Goal: Information Seeking & Learning: Learn about a topic

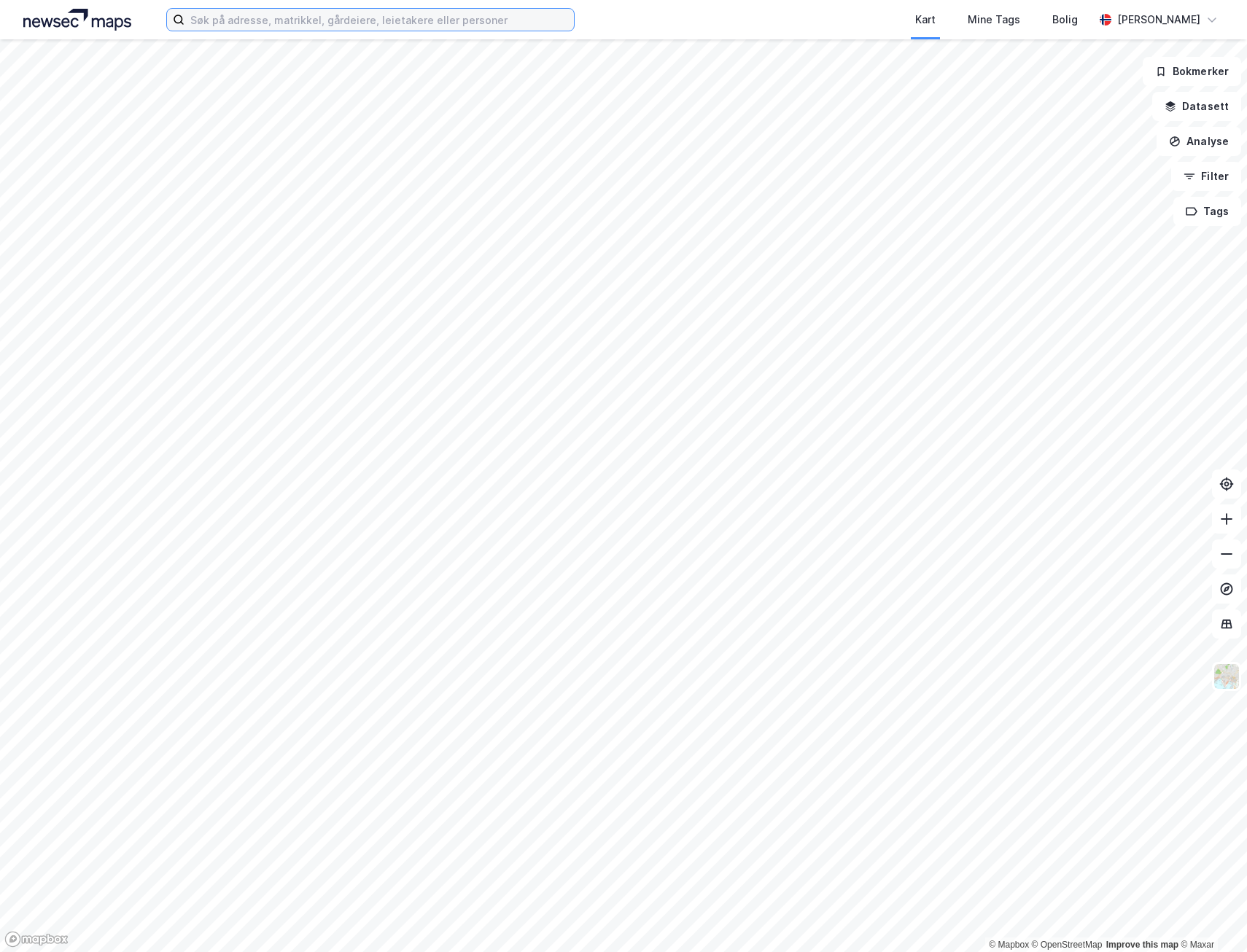
click at [365, 19] on input at bounding box center [379, 19] width 389 height 22
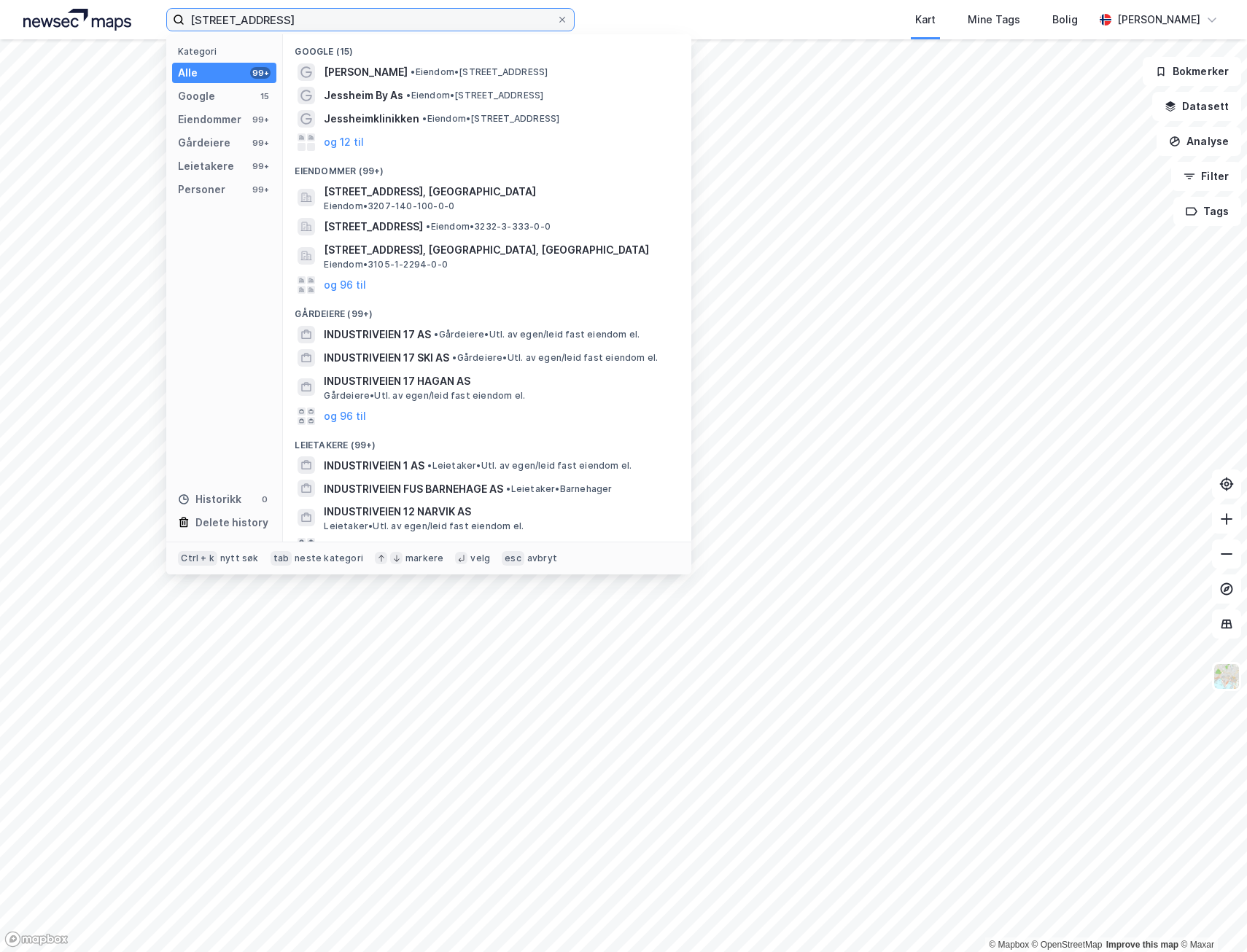
type input "[STREET_ADDRESS]"
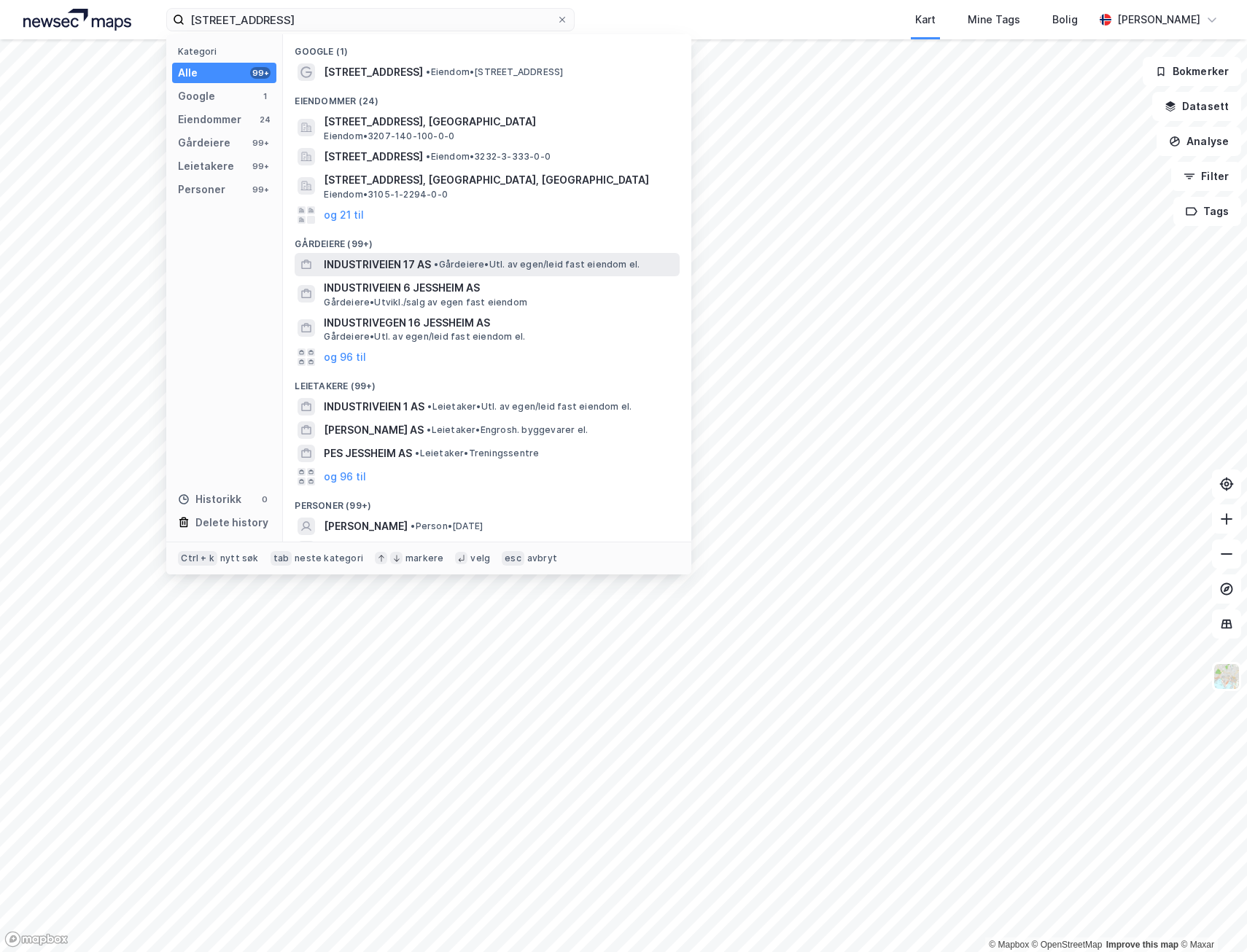
click at [394, 264] on span "INDUSTRIVEIEN 17 AS" at bounding box center [377, 264] width 107 height 18
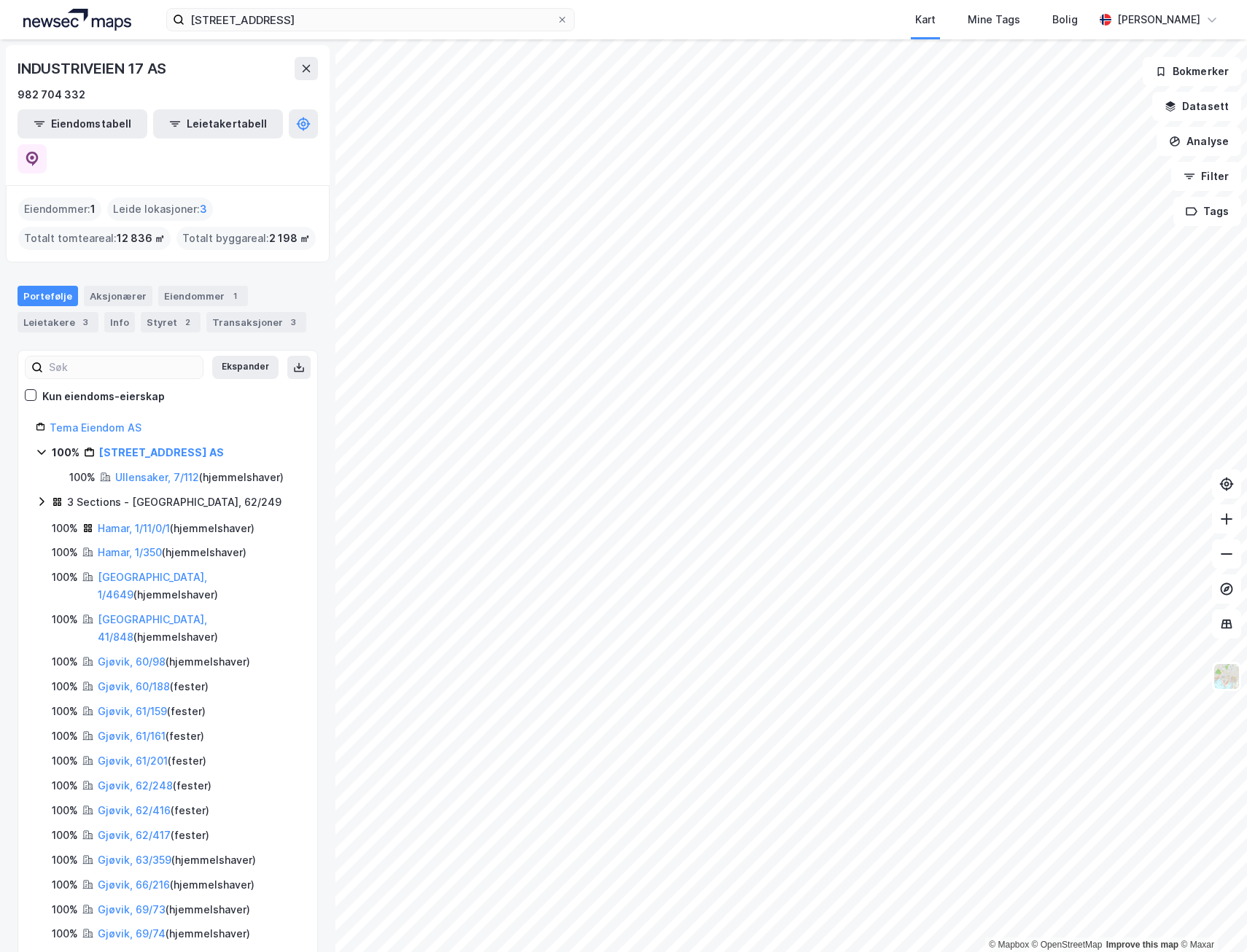
click at [41, 450] on icon at bounding box center [41, 452] width 8 height 5
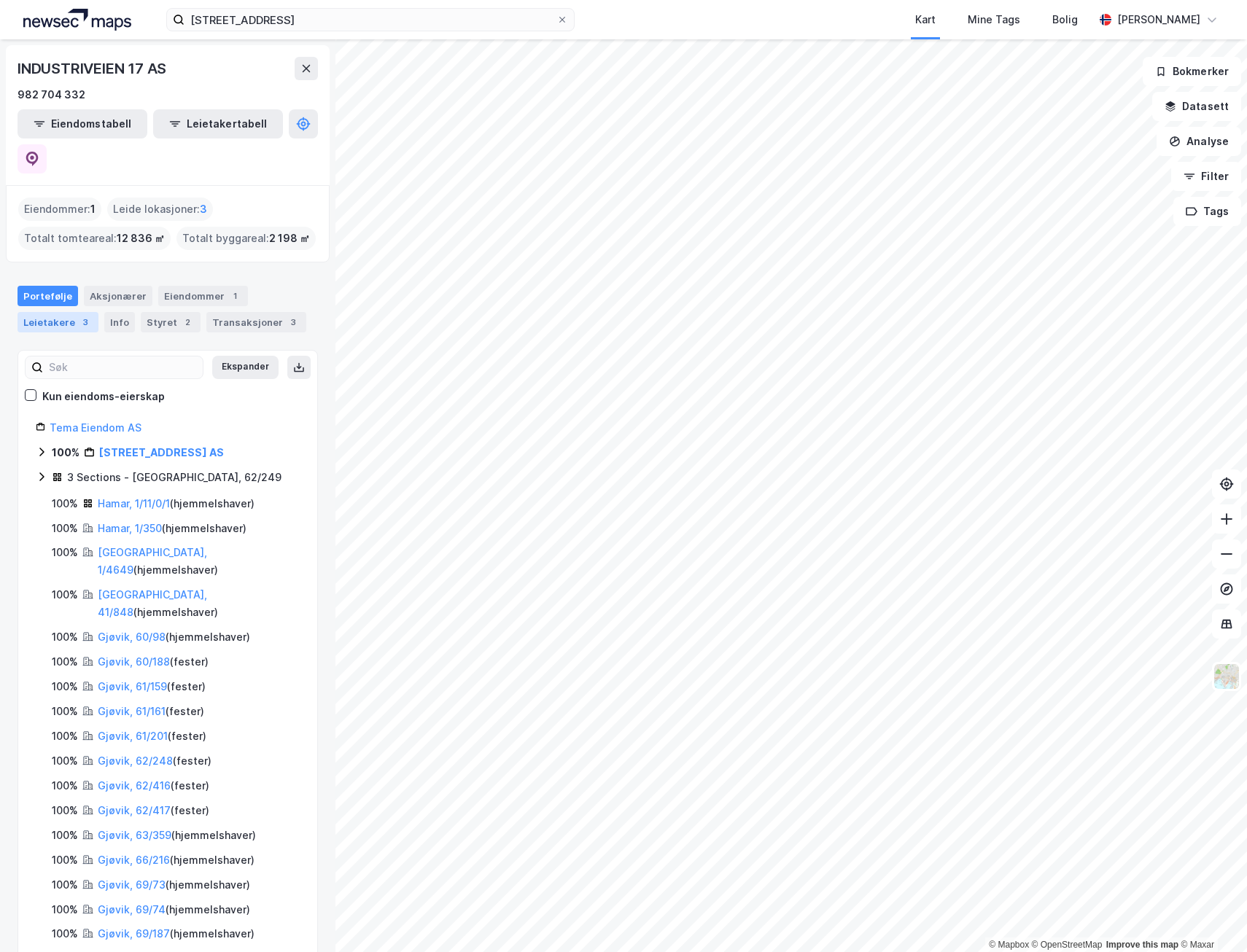
click at [58, 312] on div "Leietakere 3" at bounding box center [58, 323] width 81 height 21
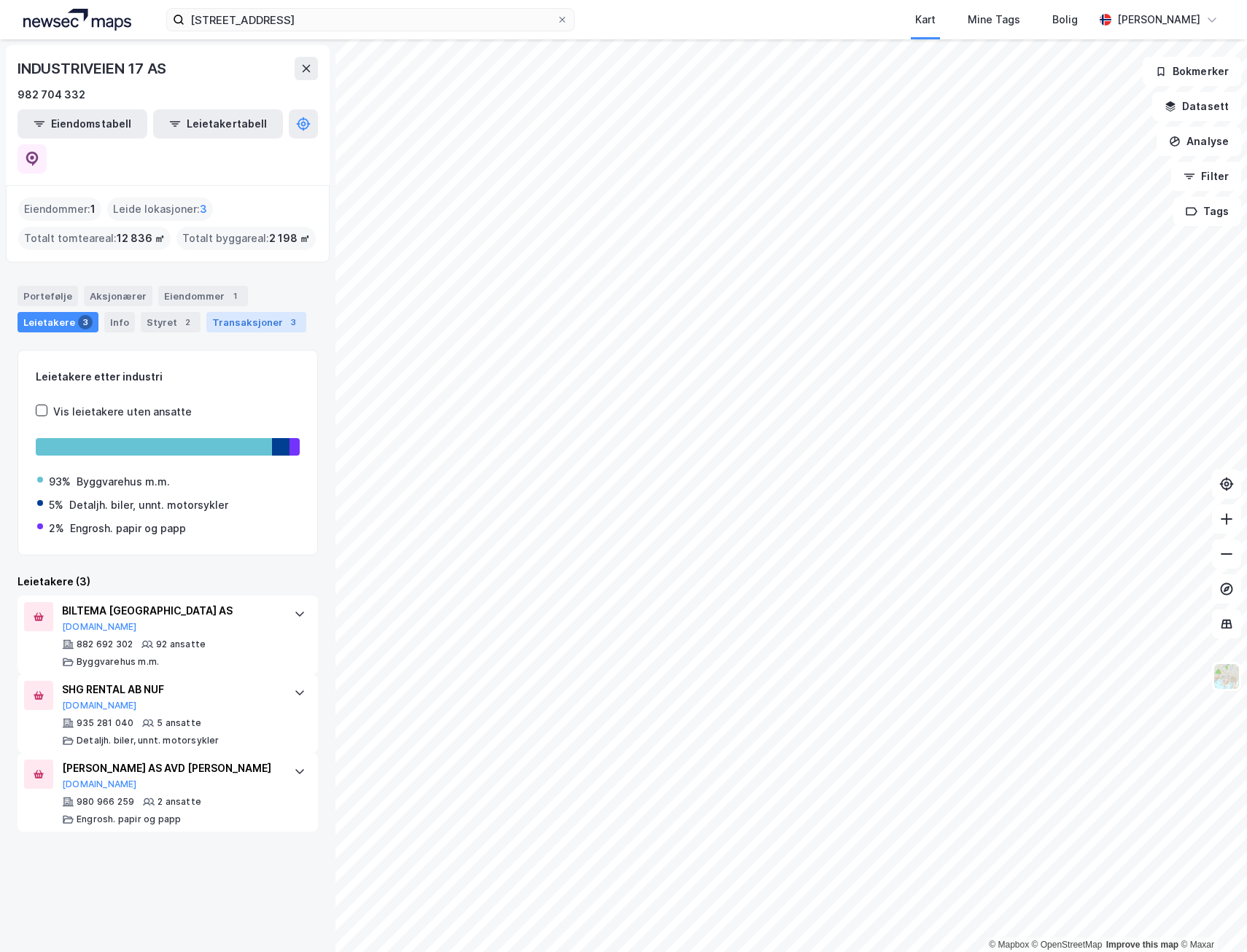
click at [251, 312] on div "Transaksjoner 3" at bounding box center [256, 323] width 99 height 21
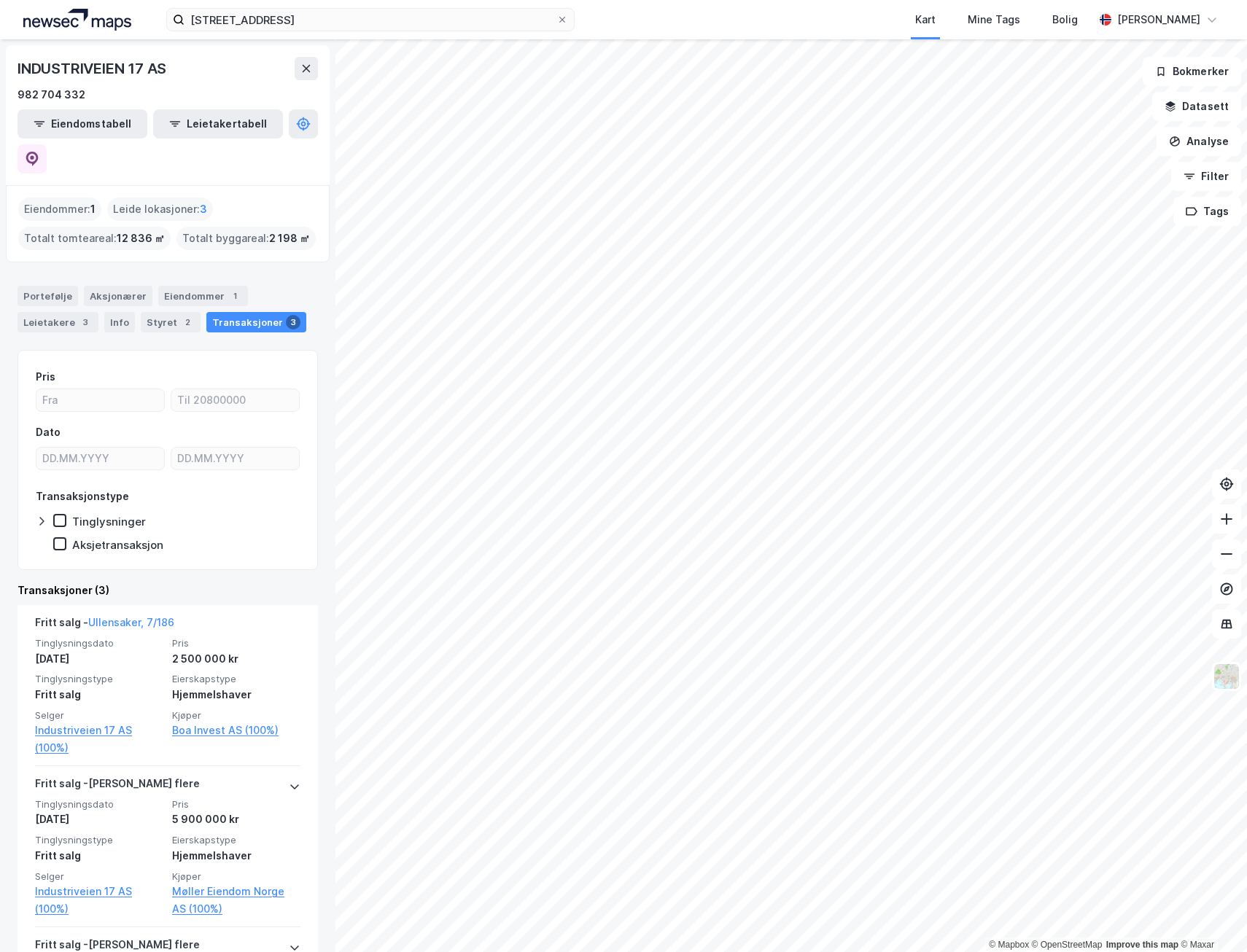
scroll to position [73, 0]
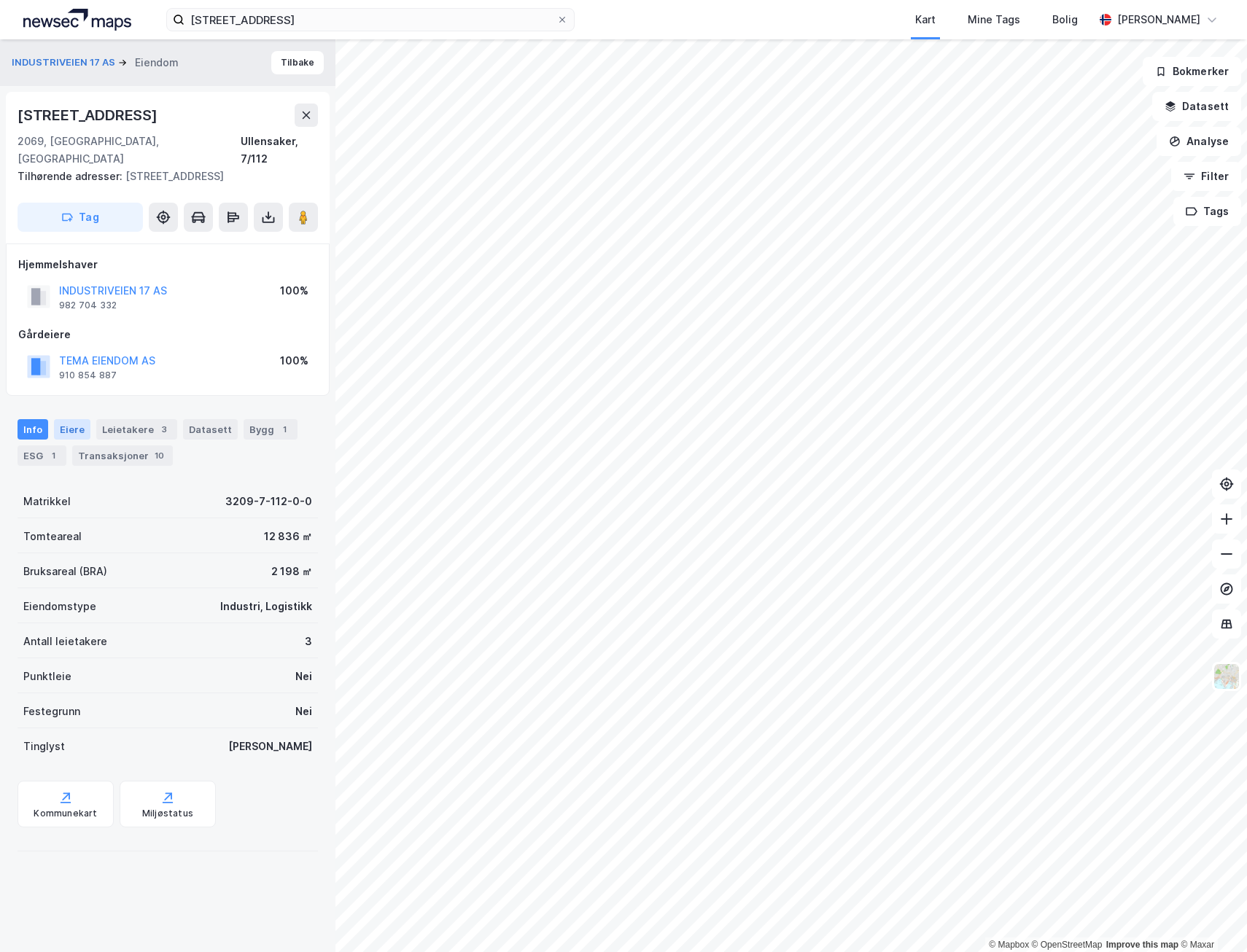
click at [74, 419] on div "Eiere" at bounding box center [72, 430] width 37 height 21
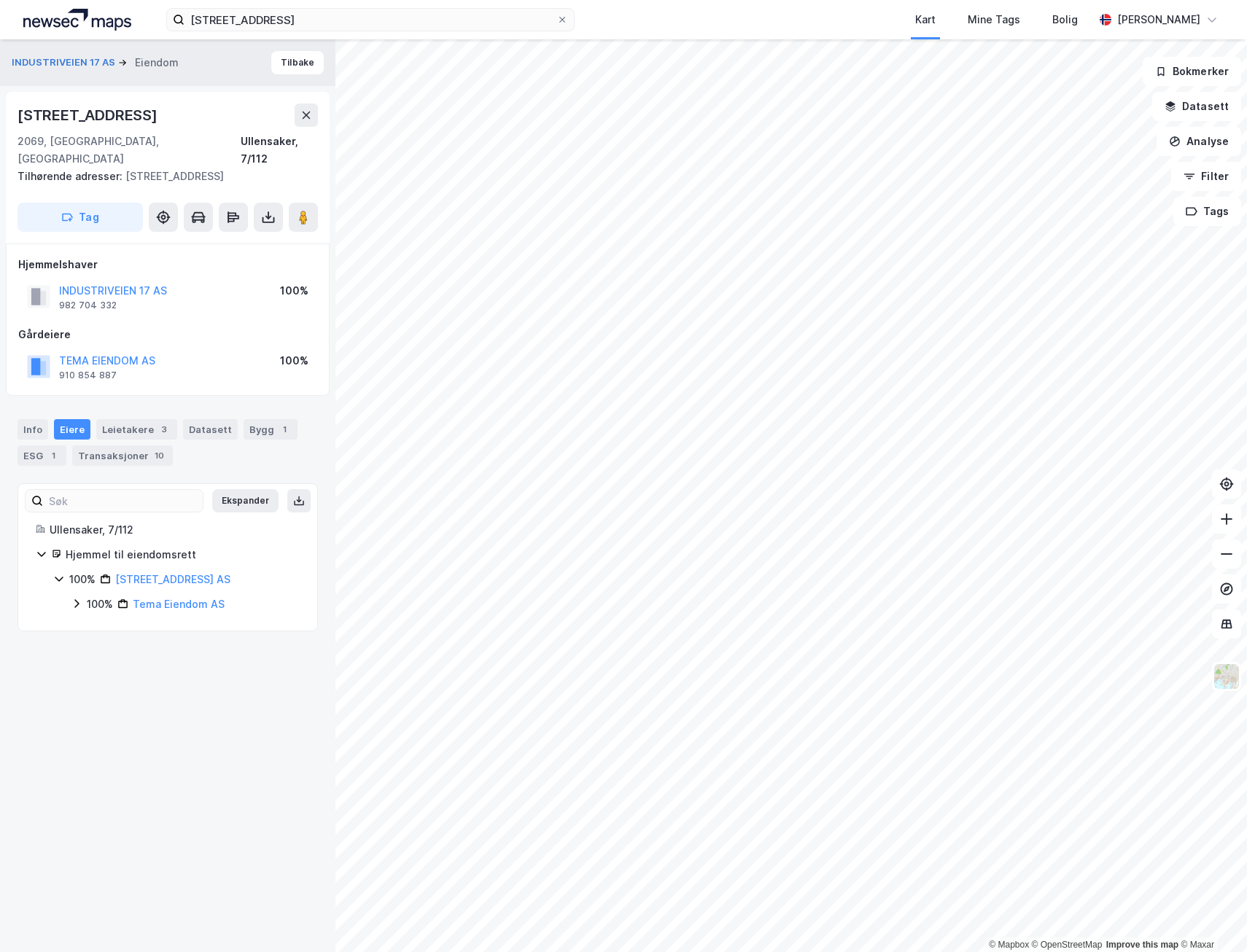
click at [75, 600] on icon at bounding box center [76, 604] width 5 height 8
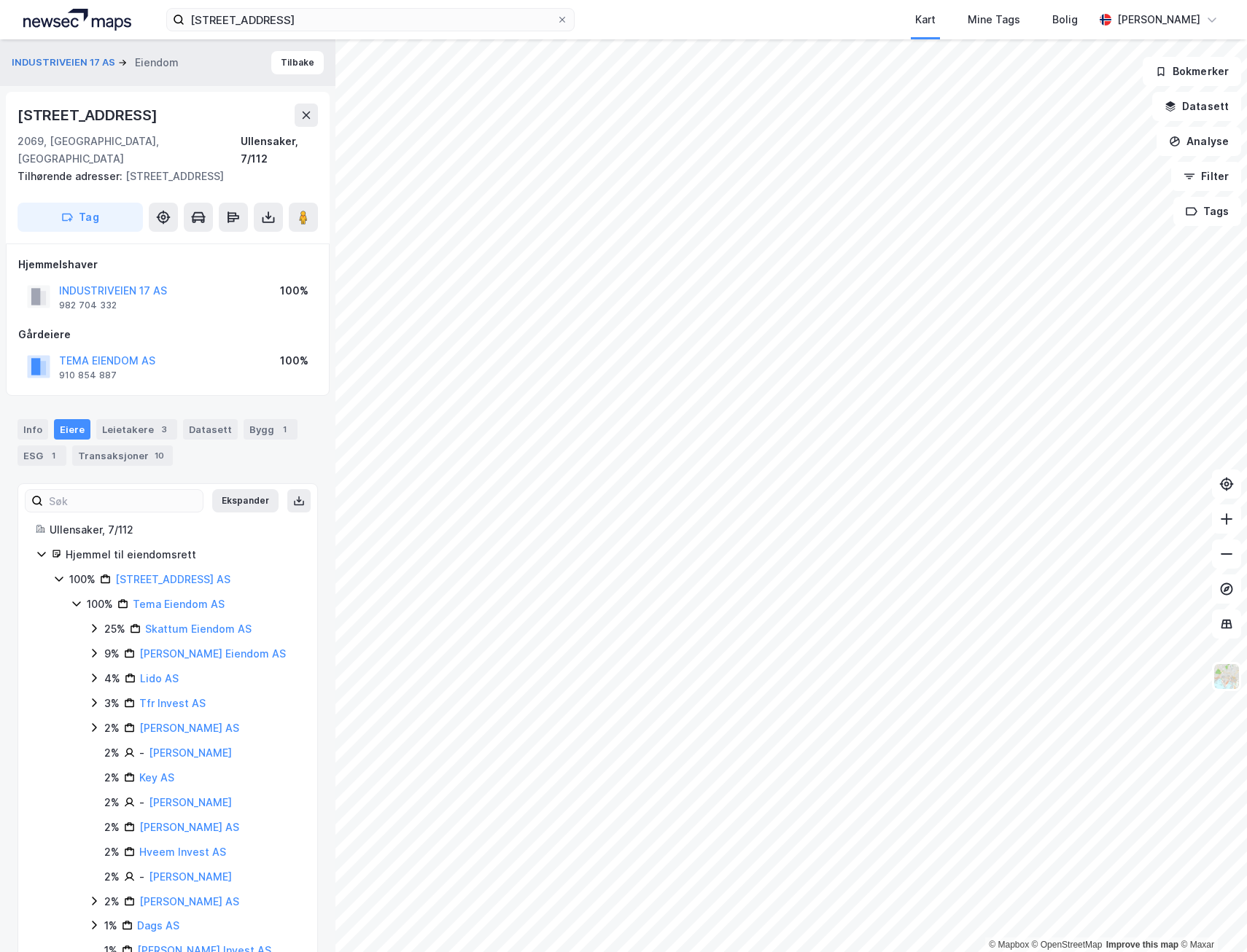
click at [75, 597] on icon at bounding box center [76, 603] width 11 height 11
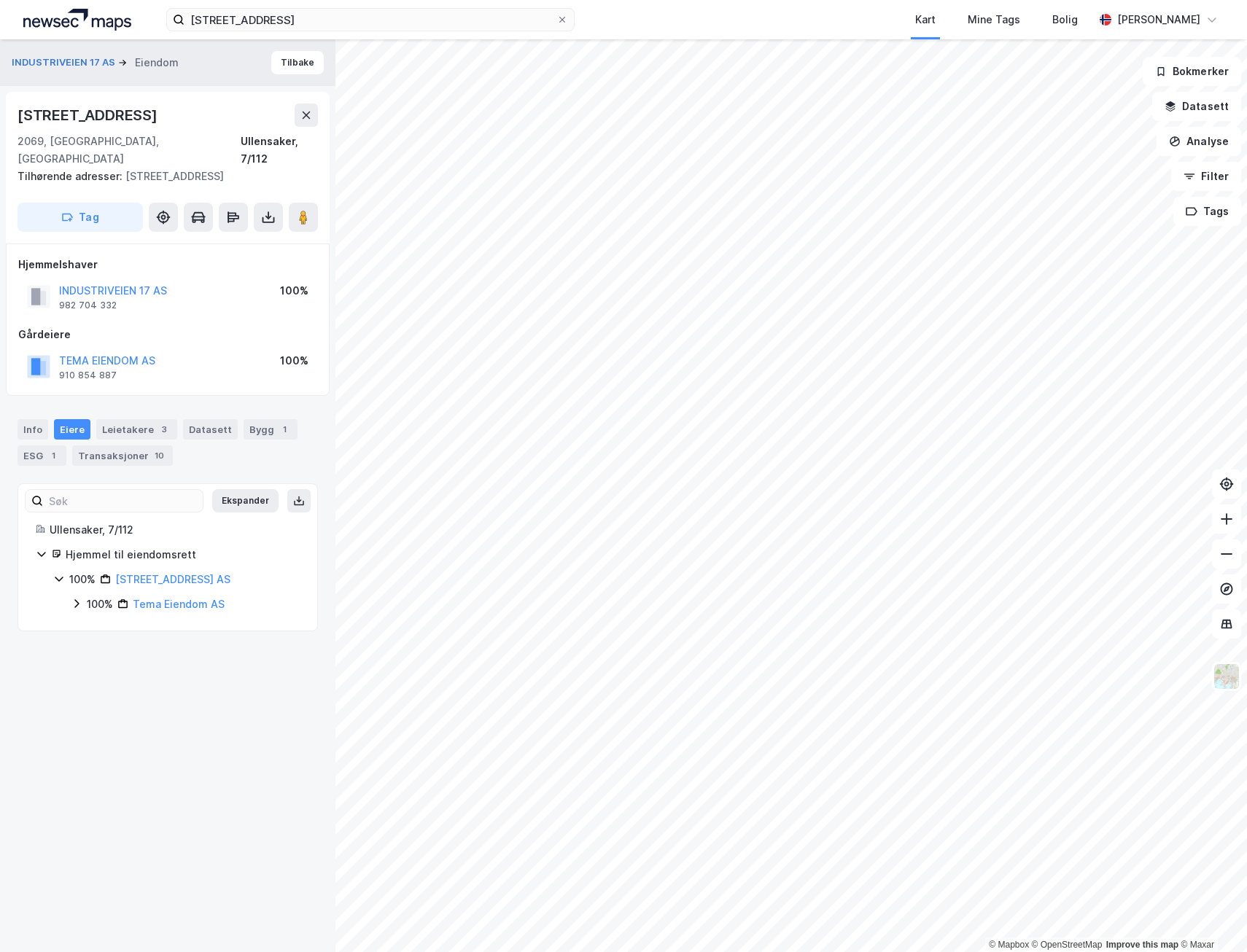
click at [75, 600] on icon at bounding box center [76, 604] width 5 height 8
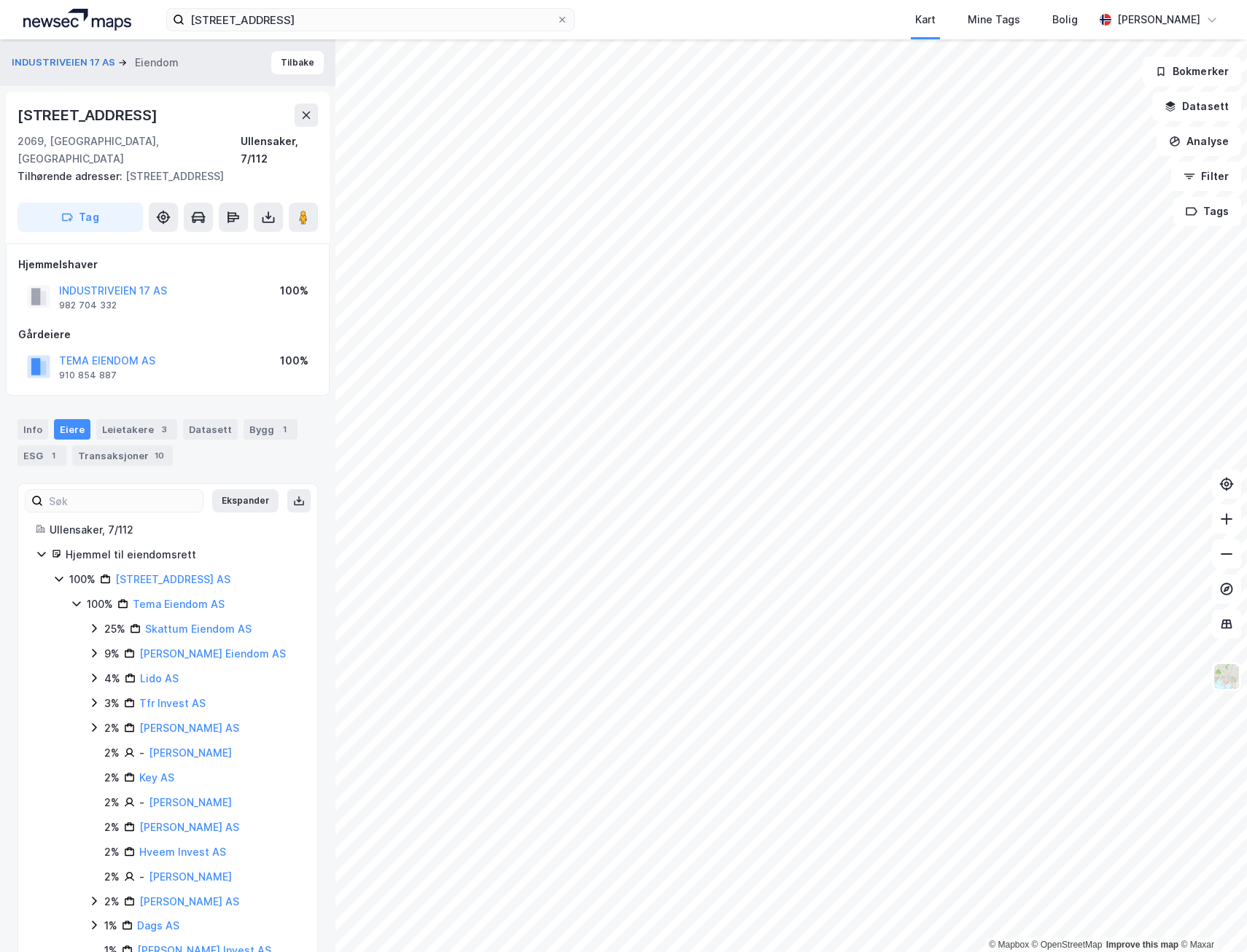
click at [75, 597] on icon at bounding box center [76, 603] width 11 height 11
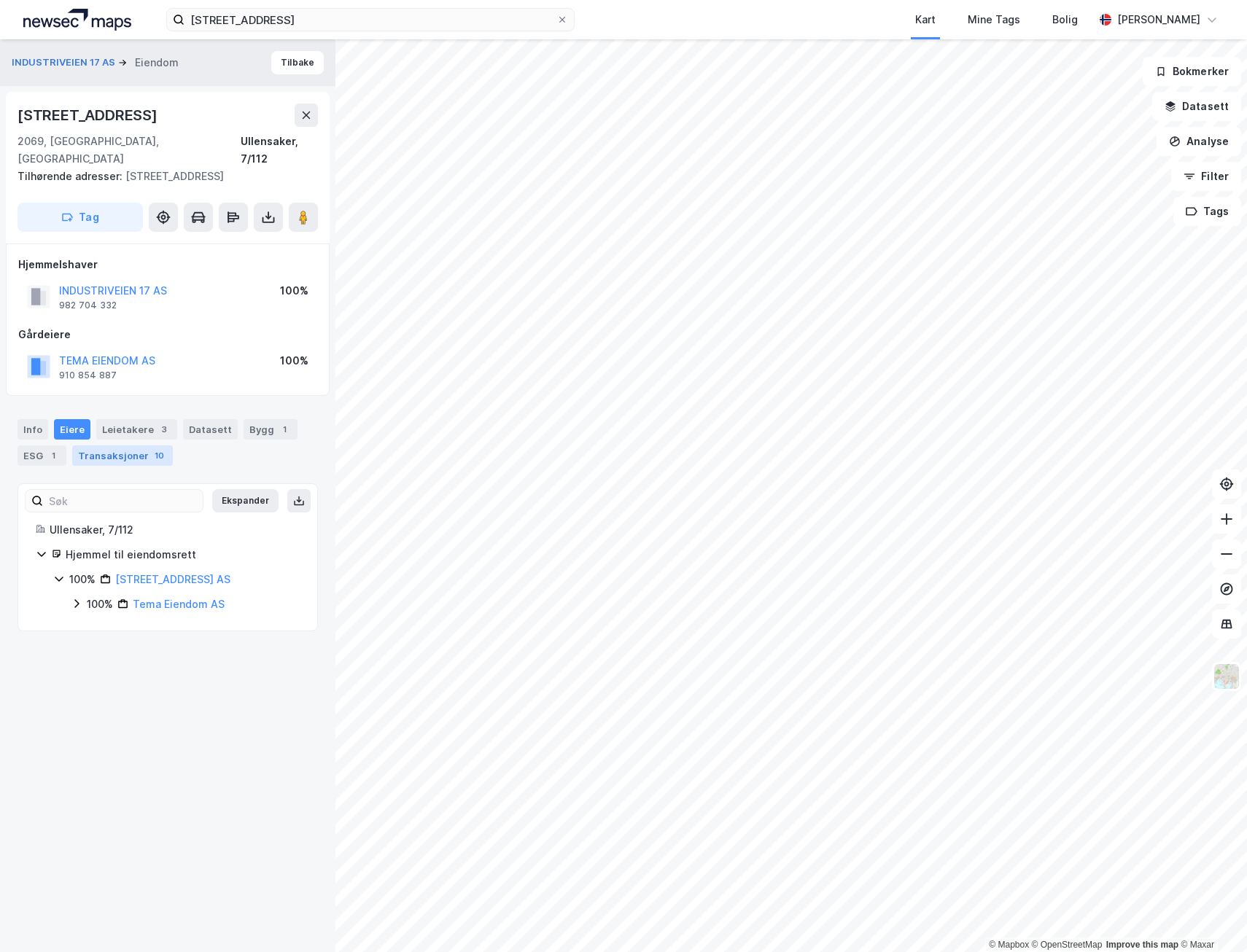
click at [129, 446] on div "Transaksjoner 10" at bounding box center [122, 456] width 100 height 21
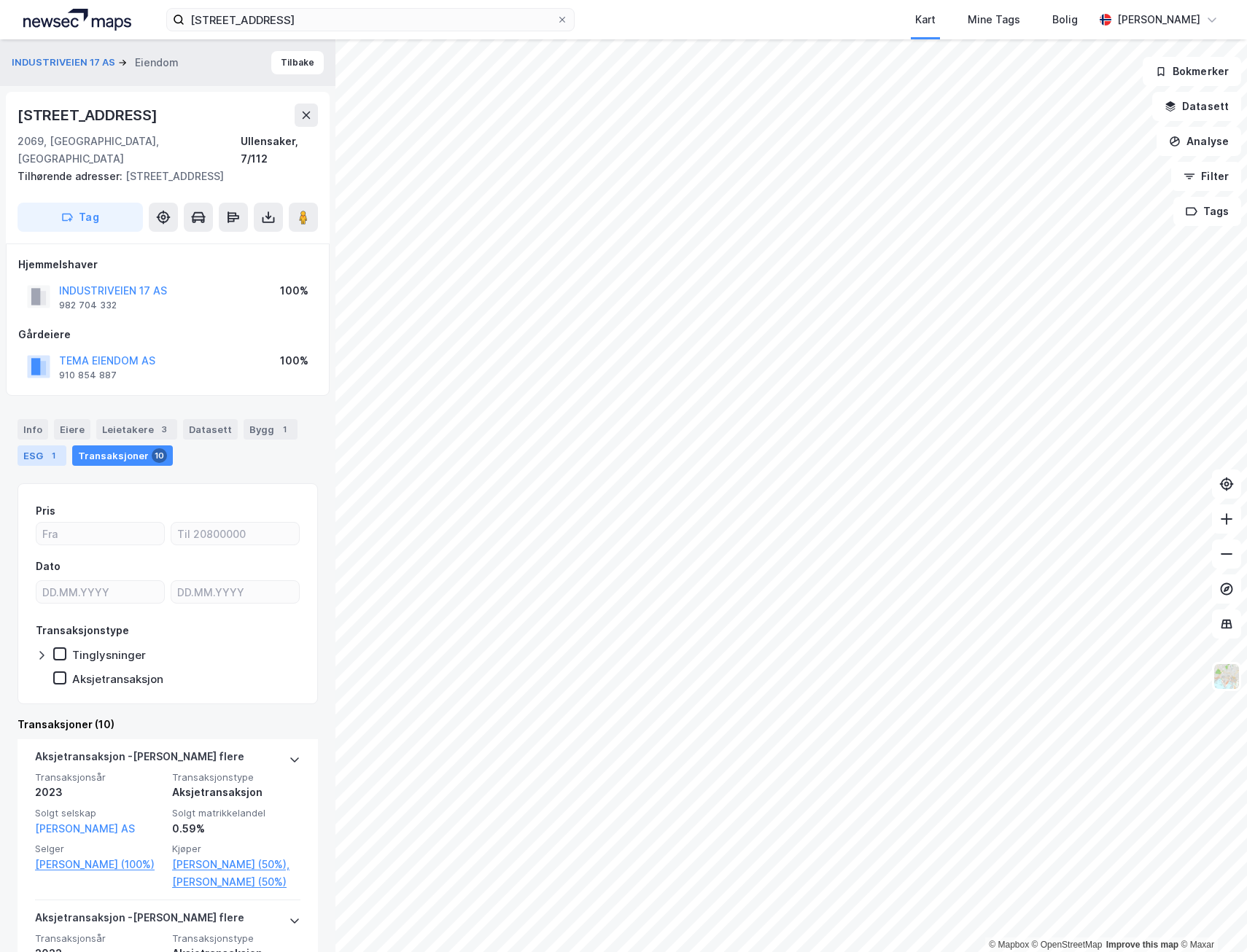
click at [52, 448] on div "1" at bounding box center [53, 456] width 15 height 15
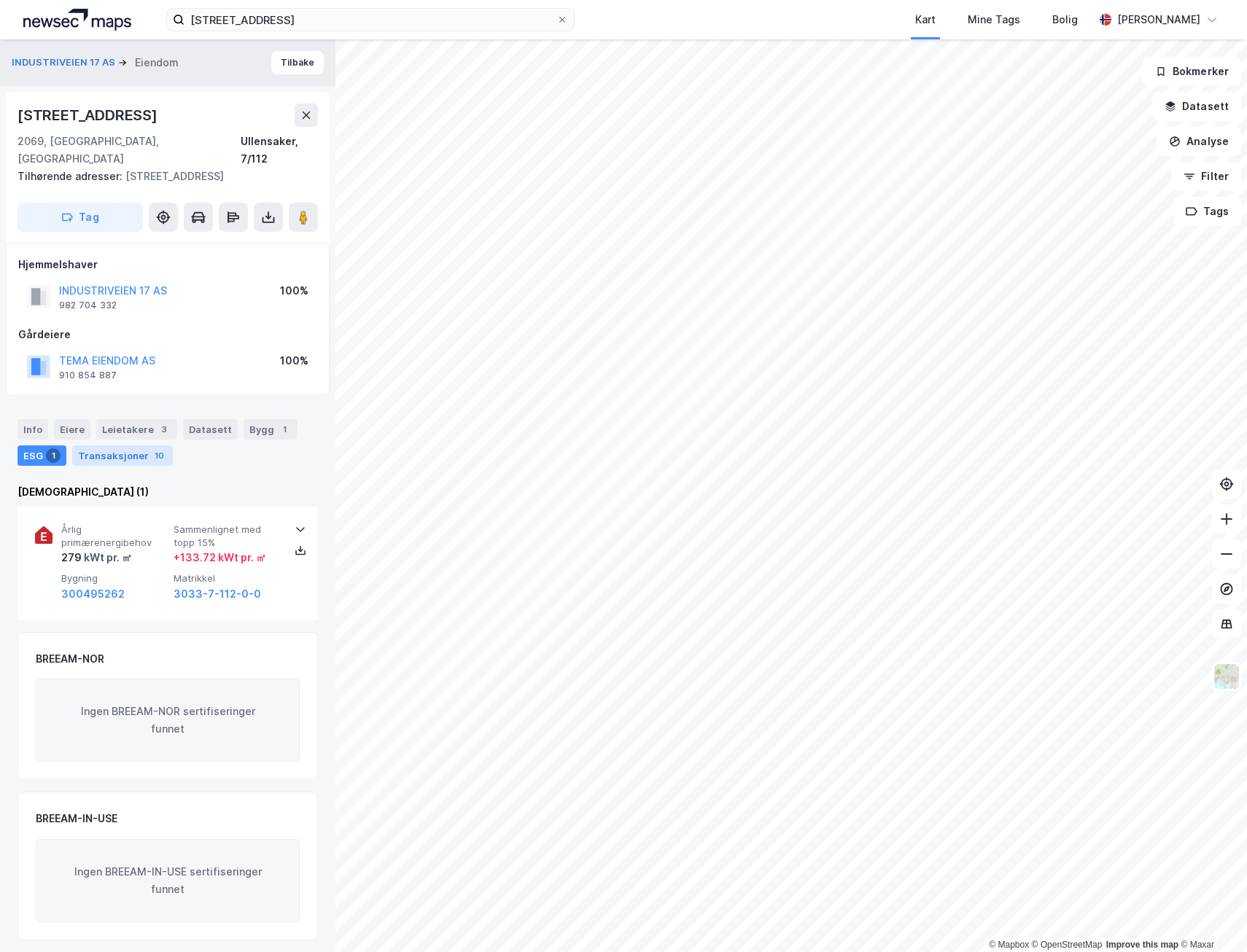
click at [124, 446] on div "Transaksjoner 10" at bounding box center [122, 456] width 100 height 21
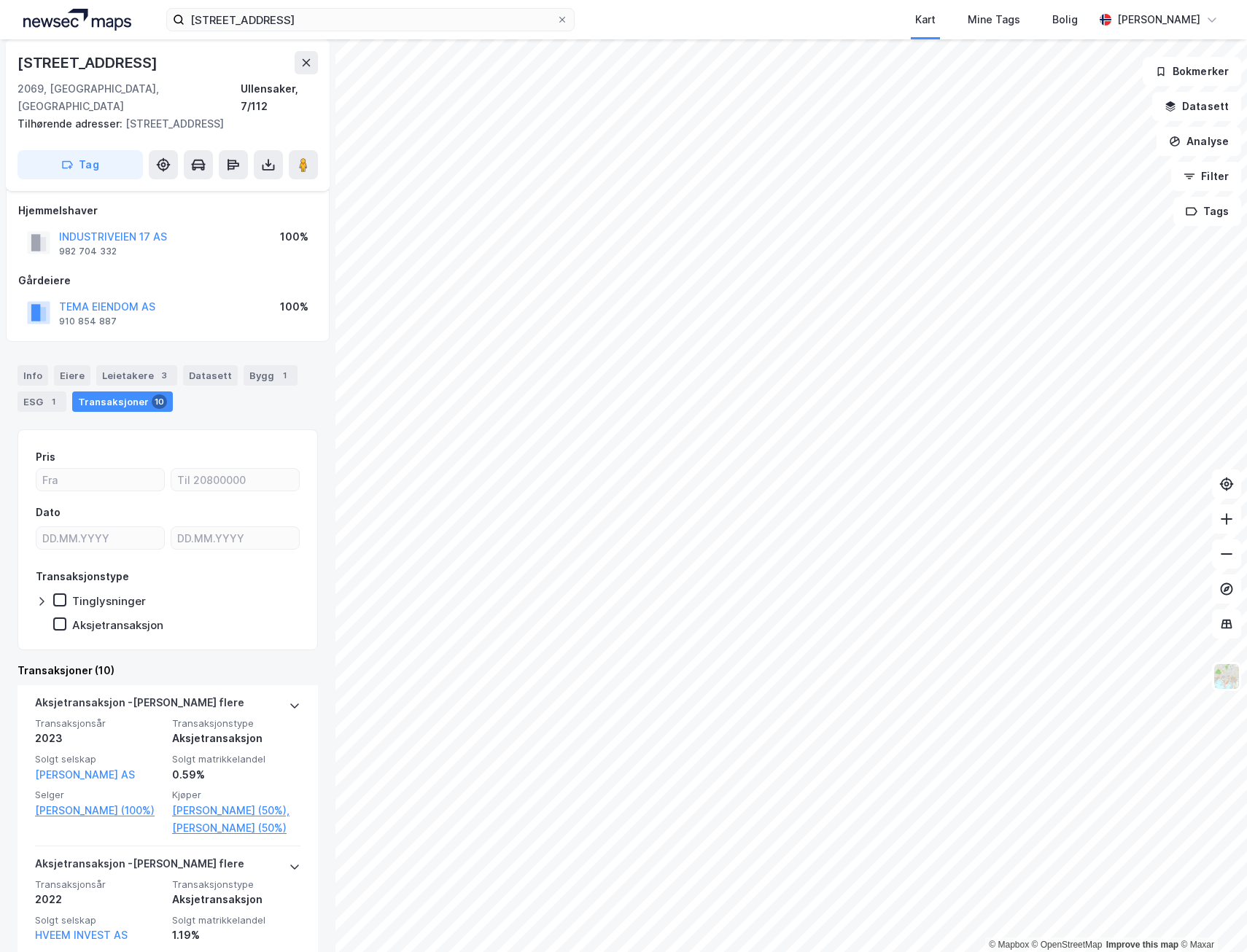
scroll to position [73, 0]
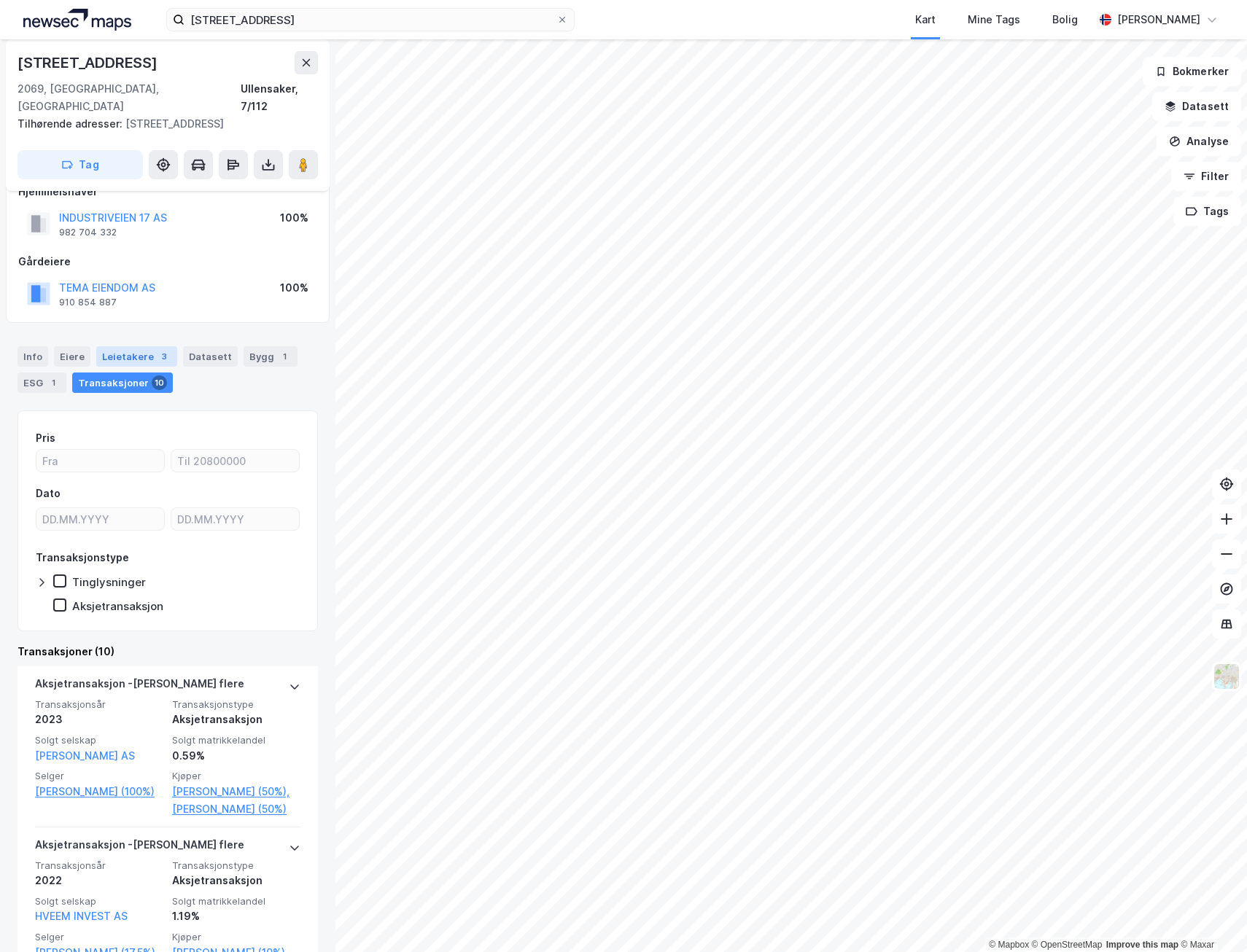
click at [132, 346] on div "Leietakere 3" at bounding box center [137, 356] width 81 height 21
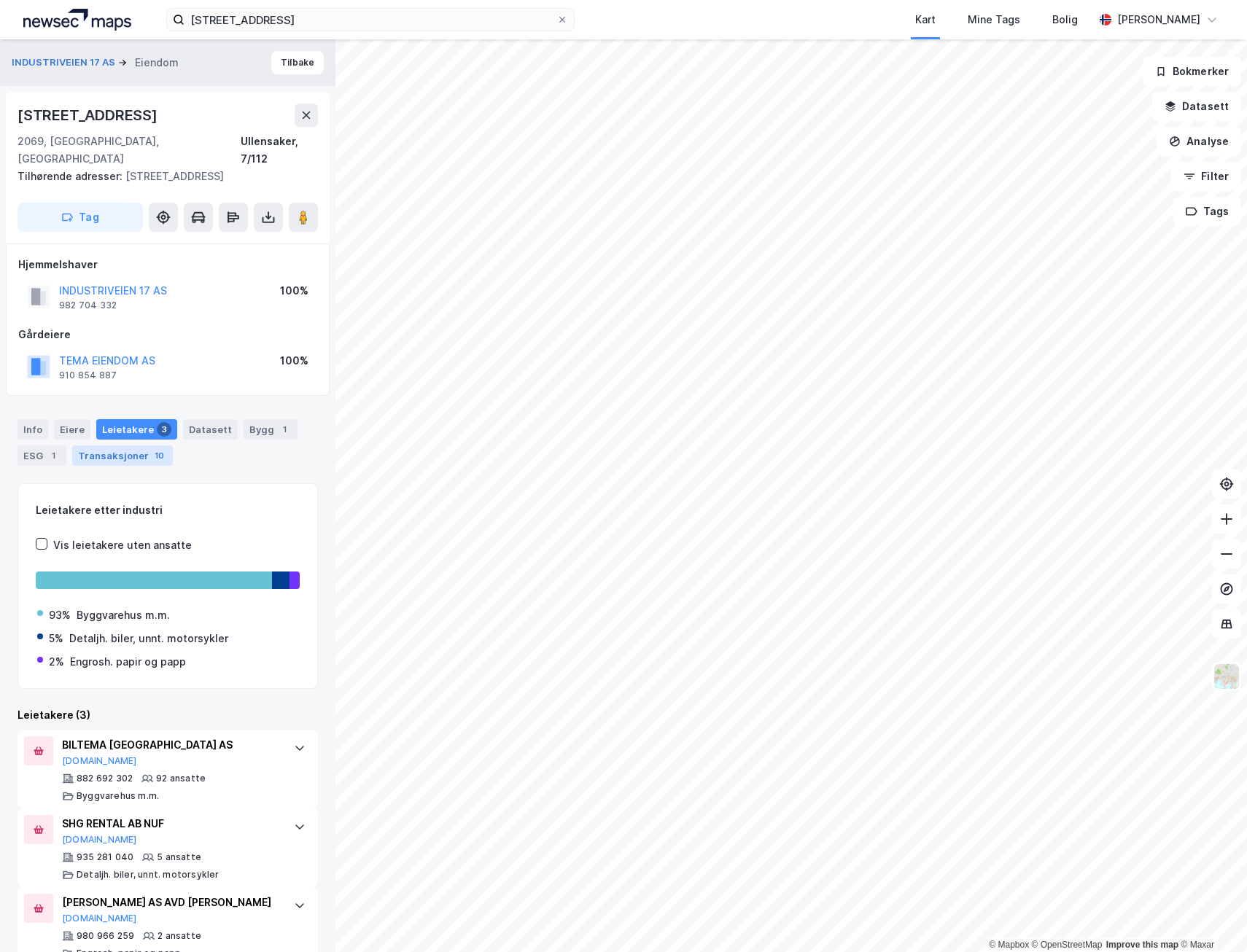
click at [99, 446] on div "Transaksjoner 10" at bounding box center [122, 456] width 100 height 21
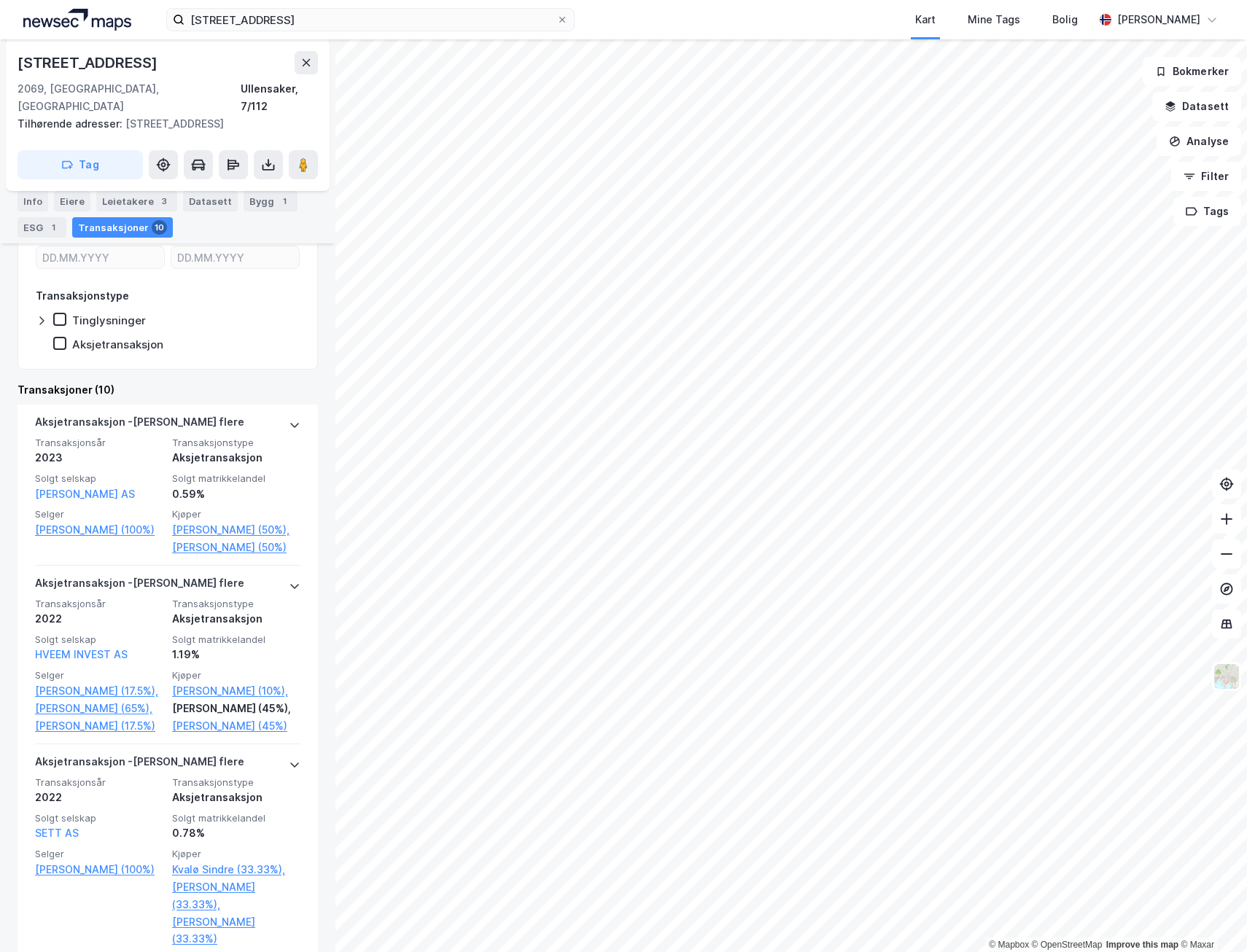
scroll to position [328, 0]
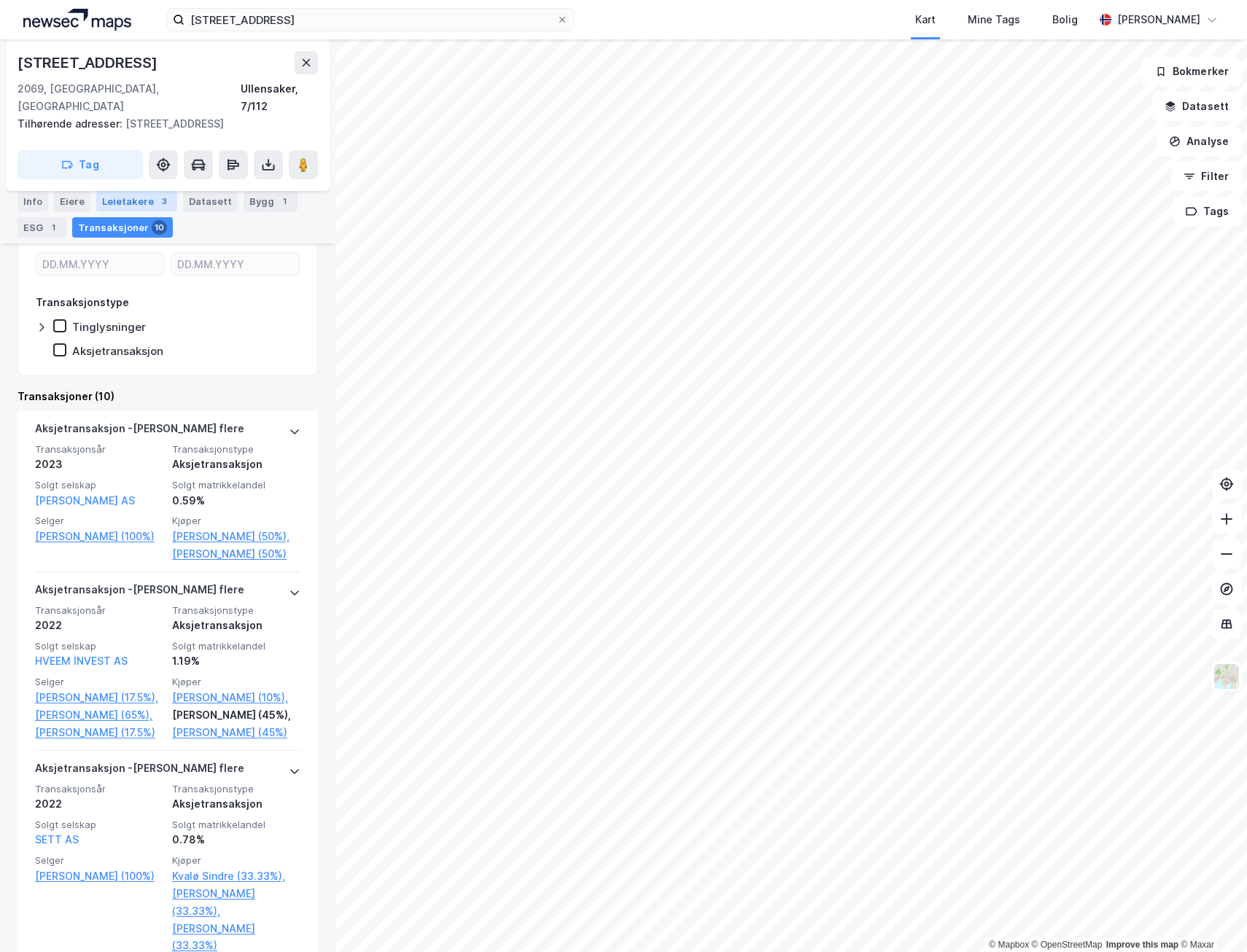
click at [122, 195] on div "Leietakere 3" at bounding box center [137, 202] width 81 height 21
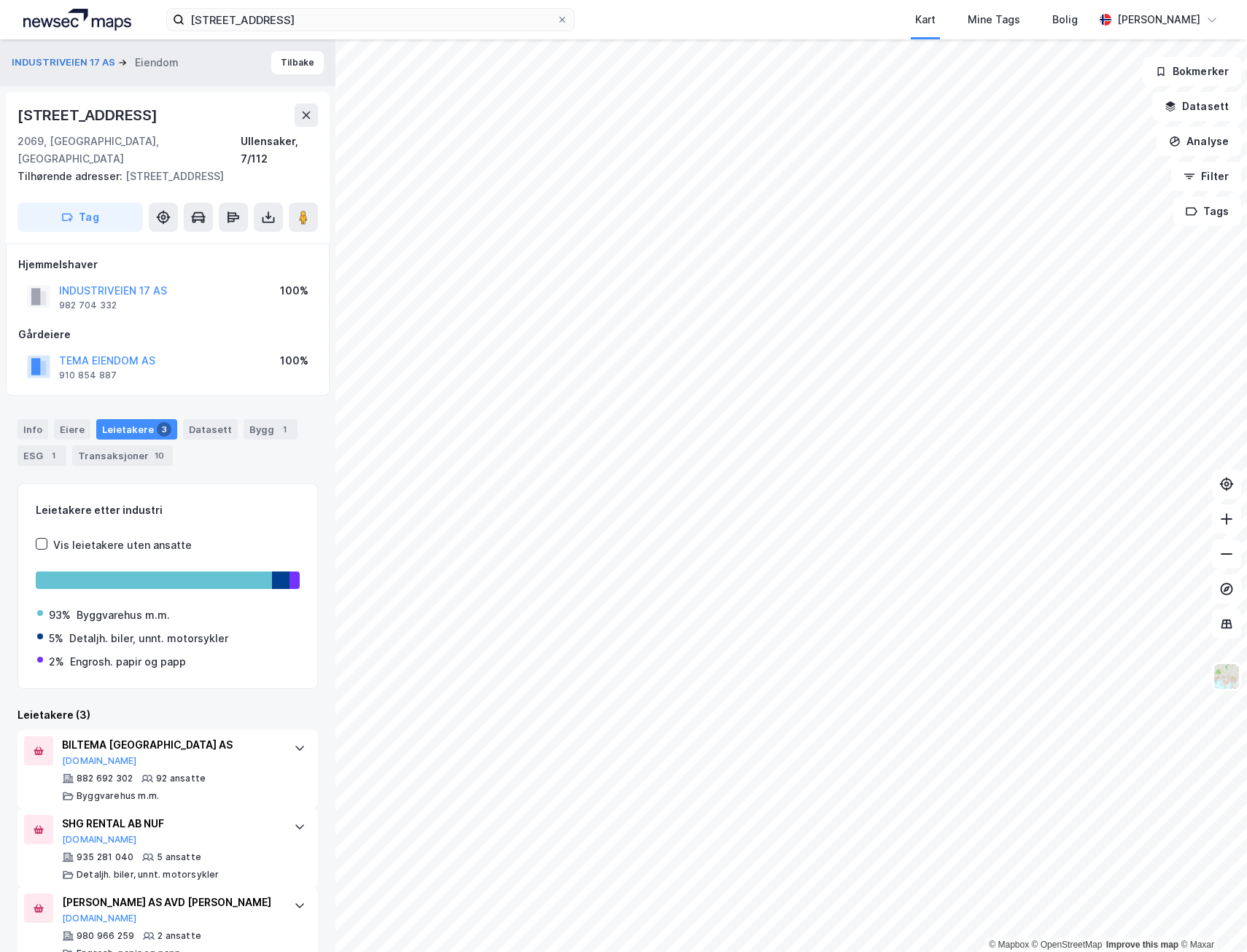
scroll to position [14, 0]
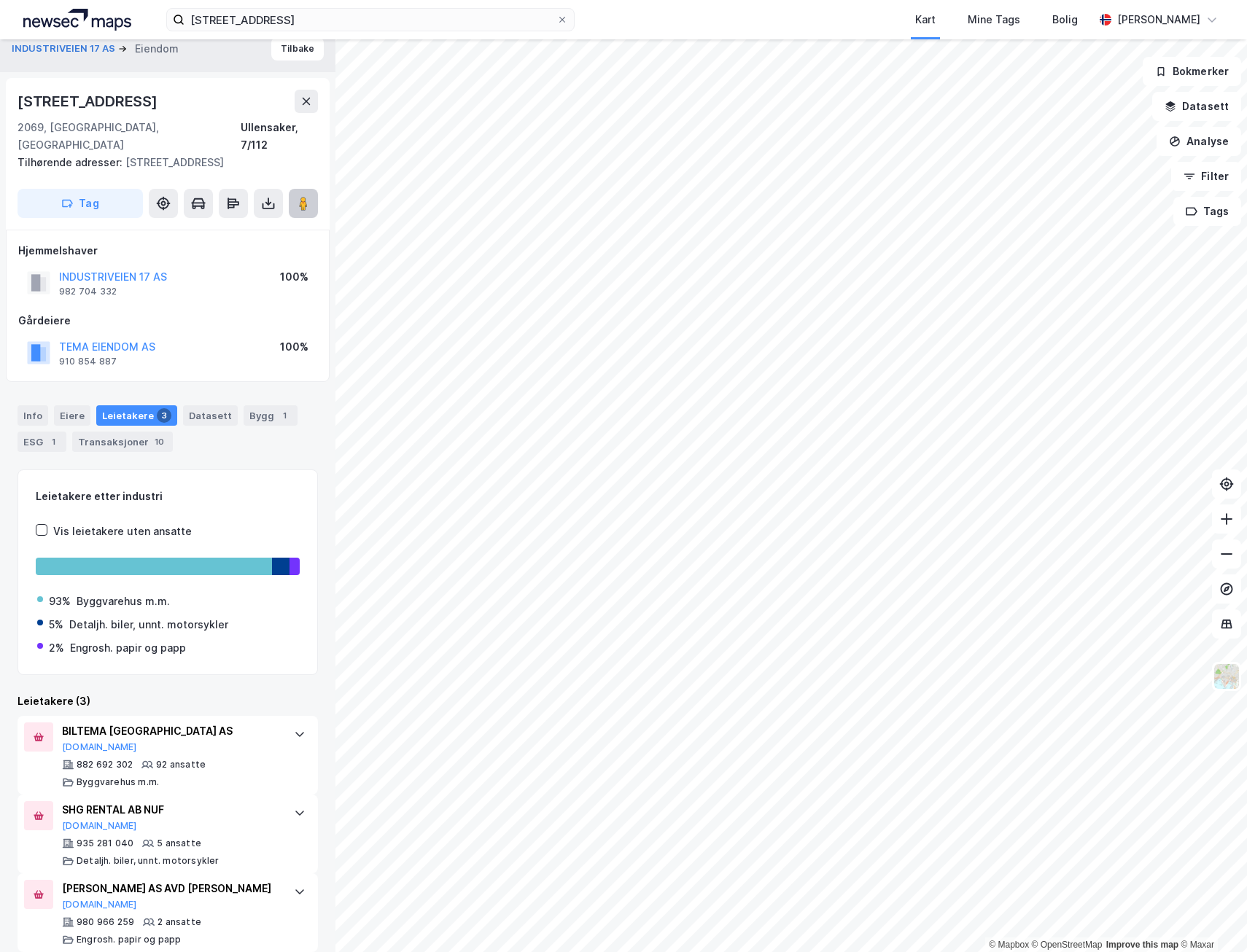
click at [301, 196] on image at bounding box center [303, 204] width 8 height 15
